Goal: Use online tool/utility: Utilize a website feature to perform a specific function

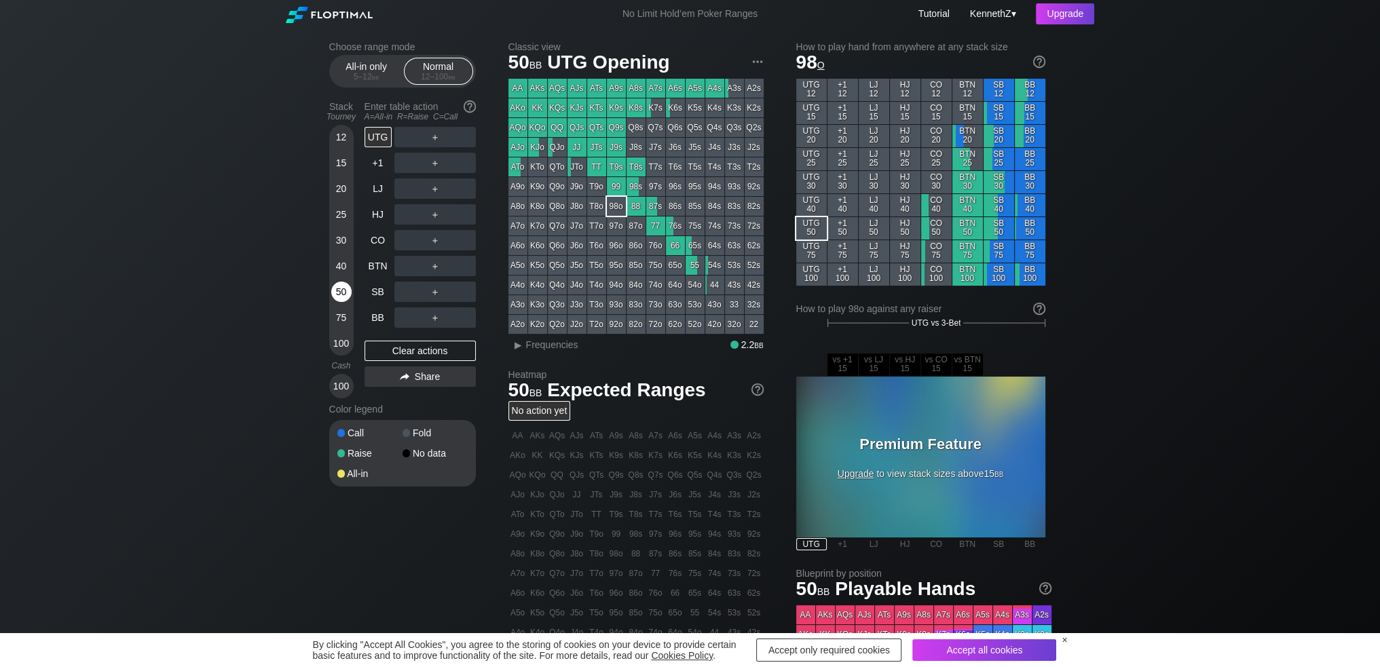
click at [339, 300] on div "50" at bounding box center [341, 292] width 20 height 20
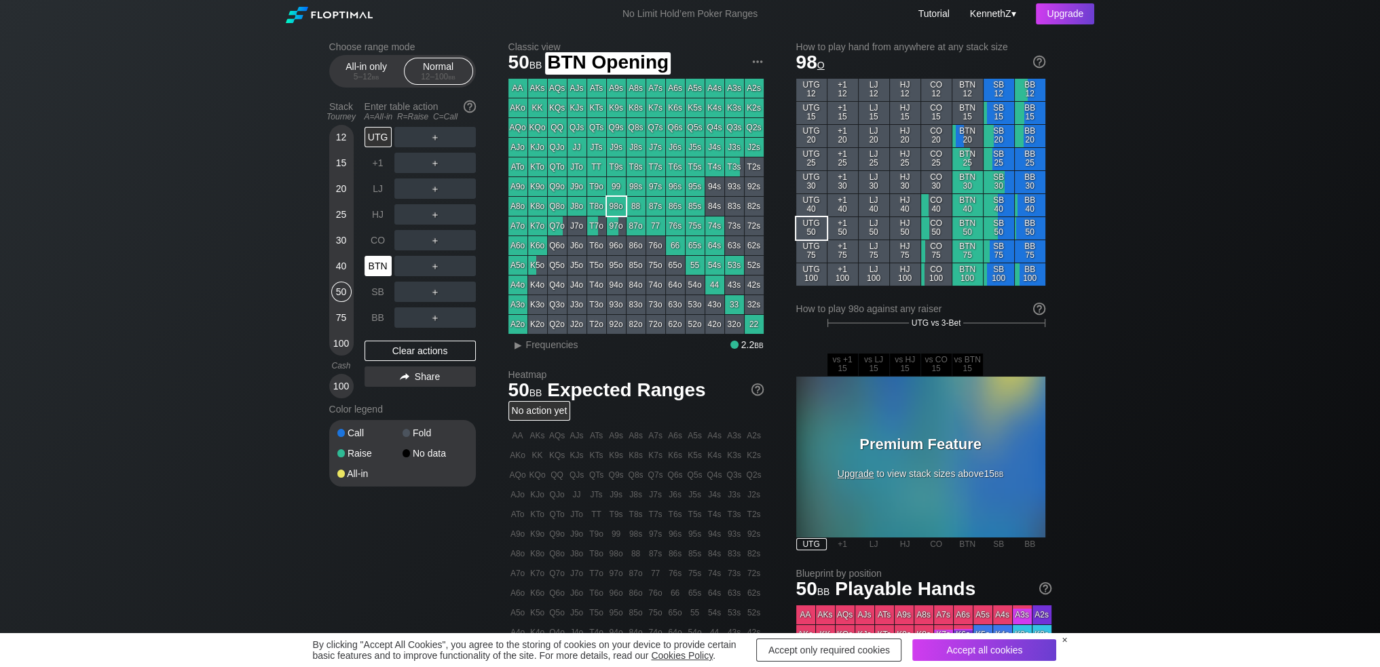
click at [380, 268] on div "BTN" at bounding box center [378, 266] width 27 height 20
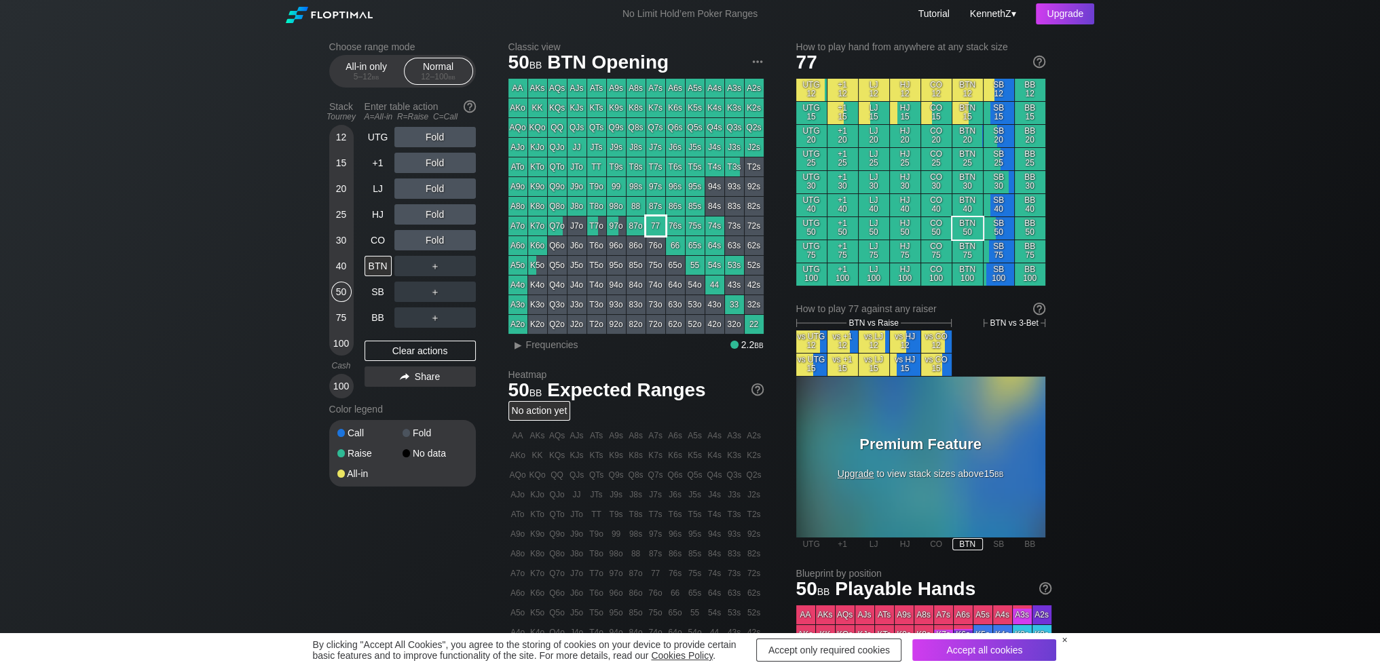
click at [655, 229] on div "77" at bounding box center [655, 226] width 19 height 19
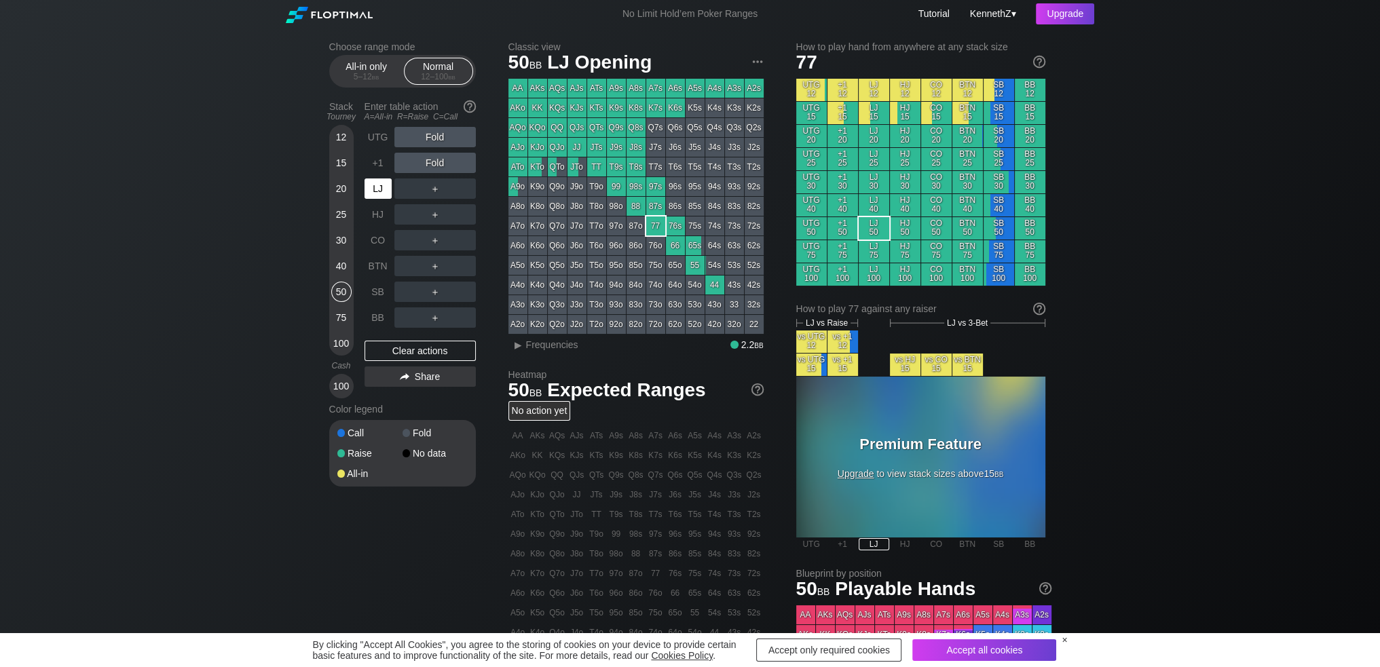
click at [378, 189] on div "LJ" at bounding box center [378, 189] width 27 height 20
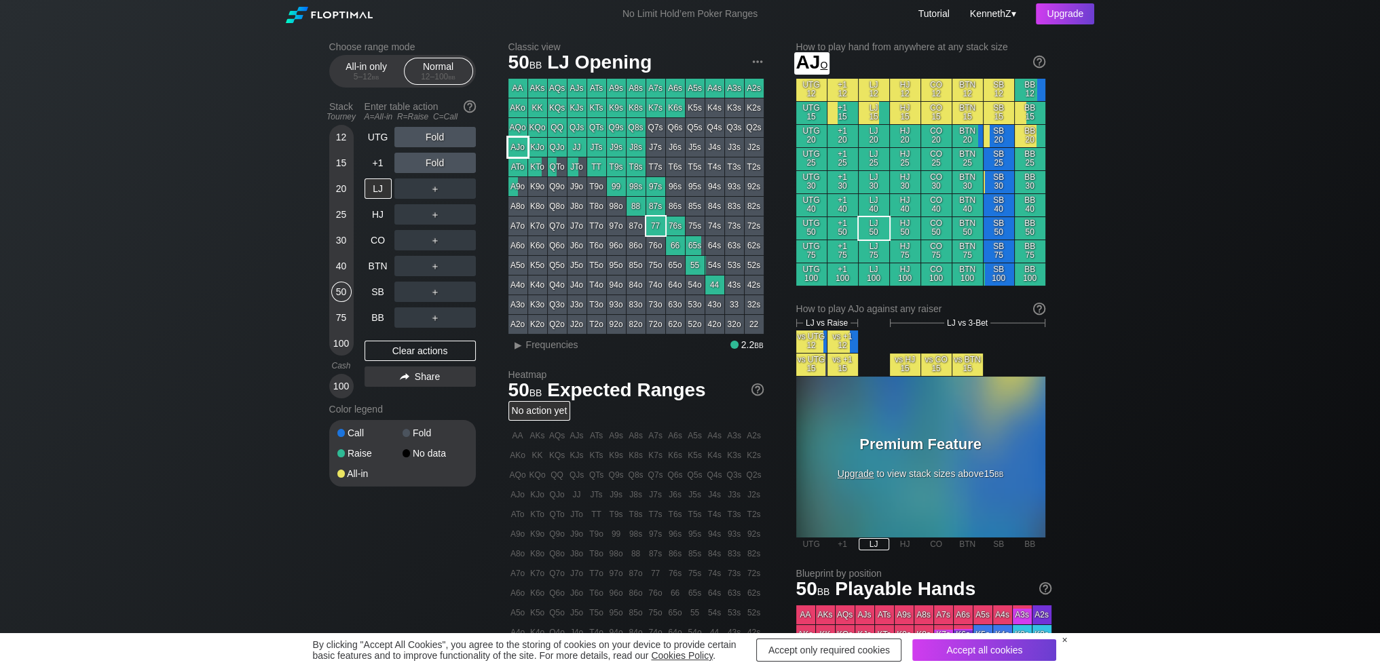
click at [517, 150] on div "AJo" at bounding box center [518, 147] width 19 height 19
